Goal: Task Accomplishment & Management: Manage account settings

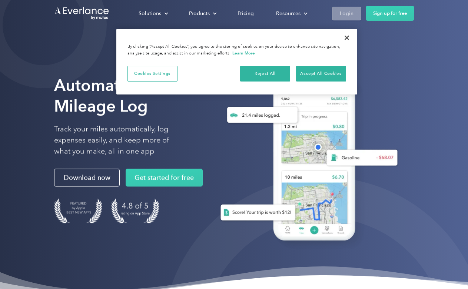
click at [351, 16] on div "Login" at bounding box center [347, 13] width 14 height 9
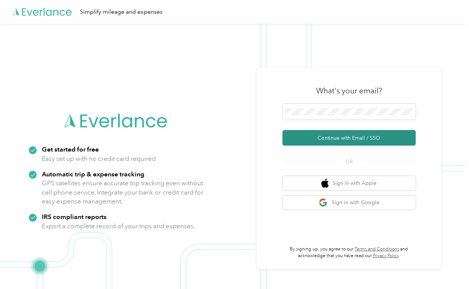
click at [363, 138] on button "Continue with Email / SSO" at bounding box center [349, 138] width 133 height 16
click at [337, 137] on button "Continue with Email / SSO" at bounding box center [349, 138] width 133 height 16
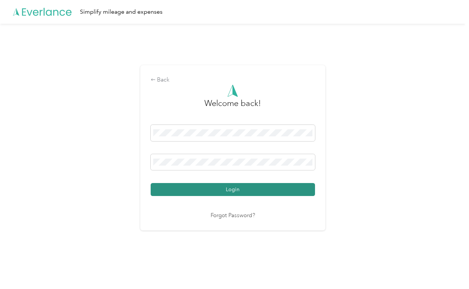
click at [238, 189] on button "Login" at bounding box center [233, 189] width 164 height 13
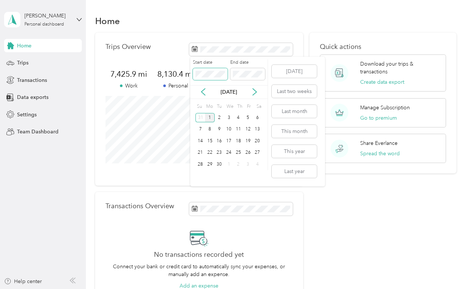
click at [159, 68] on body "[PERSON_NAME] Personal dashboard Home Trips Transactions Data exports Settings …" at bounding box center [232, 144] width 465 height 289
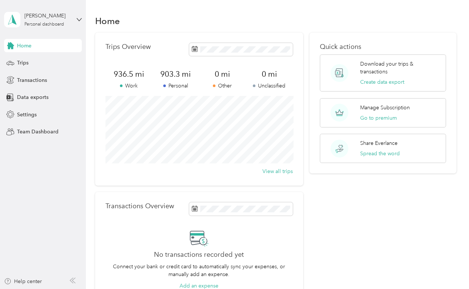
click at [40, 175] on aside "[PERSON_NAME] Personal dashboard Home Trips Transactions Data exports Settings …" at bounding box center [43, 144] width 86 height 289
click at [80, 19] on icon at bounding box center [79, 19] width 5 height 5
click at [30, 61] on div "Log out" at bounding box center [25, 61] width 29 height 8
